Goal: Information Seeking & Learning: Learn about a topic

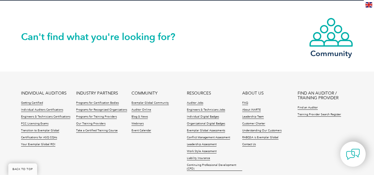
scroll to position [598, 0]
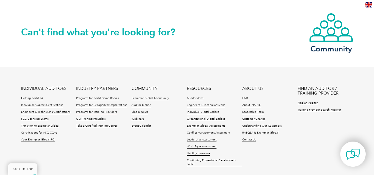
click at [99, 113] on link "Programs for Training Providers" at bounding box center [96, 112] width 41 height 4
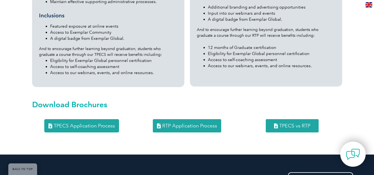
scroll to position [708, 0]
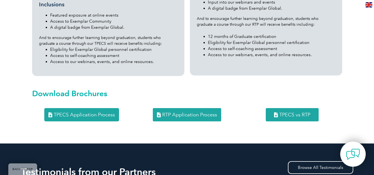
click at [97, 112] on span "TPECS Application Process" at bounding box center [84, 114] width 61 height 5
click at [193, 108] on link "RTP Application Process" at bounding box center [187, 114] width 68 height 13
click at [288, 112] on span "TPECS vs RTP" at bounding box center [294, 114] width 31 height 5
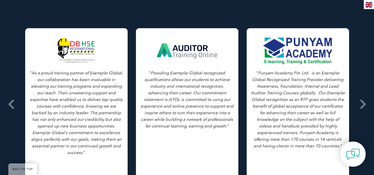
scroll to position [887, 0]
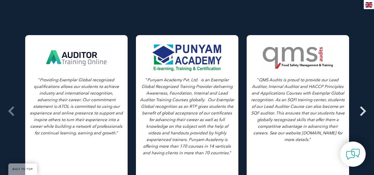
click at [363, 111] on icon at bounding box center [362, 111] width 7 height 0
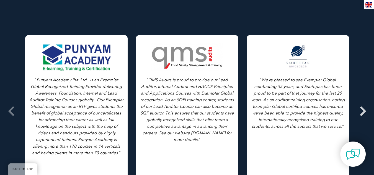
click at [363, 111] on icon at bounding box center [362, 111] width 7 height 0
